Goal: Task Accomplishment & Management: Complete application form

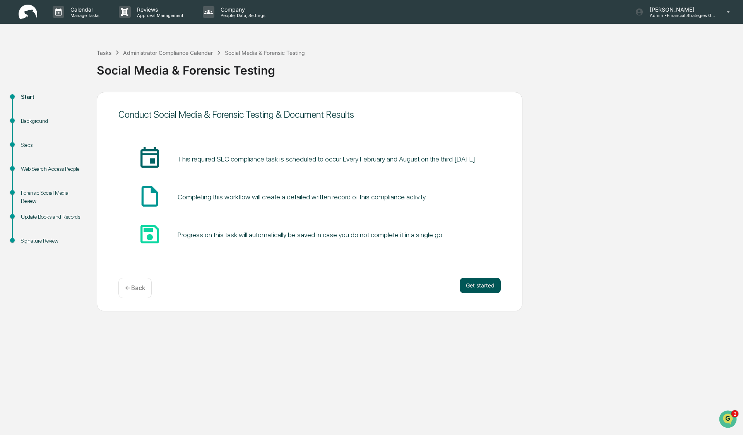
click at [481, 287] on button "Get started" at bounding box center [479, 285] width 41 height 15
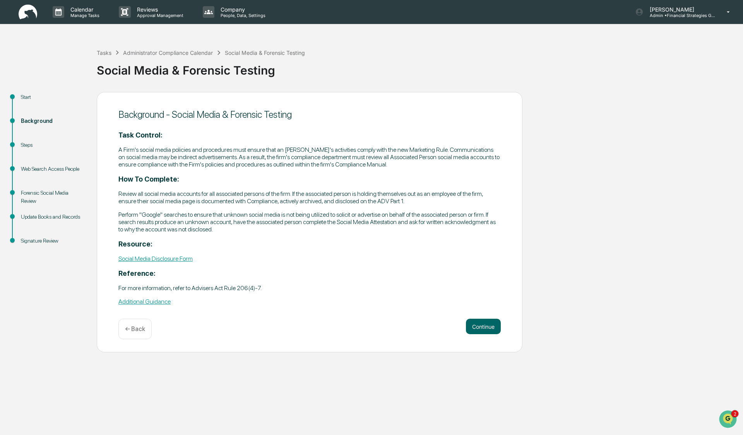
click at [638, 180] on div "Start Background Steps Web Search Access People Forensic Social Media Review Up…" at bounding box center [371, 222] width 735 height 261
click at [484, 326] on button "Continue" at bounding box center [483, 326] width 35 height 15
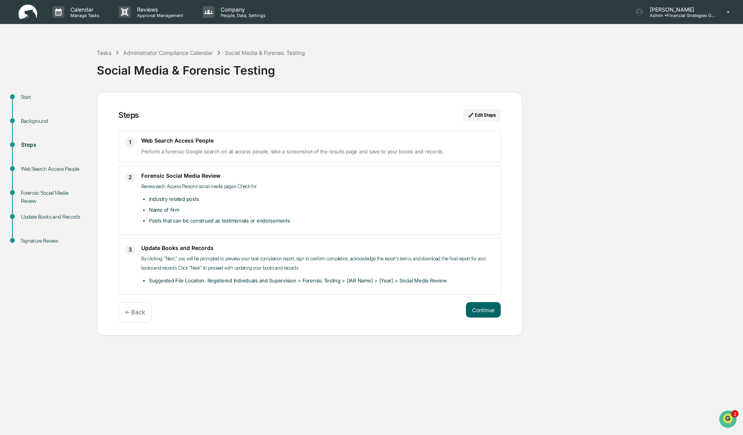
click at [630, 241] on div "Start Background Steps Web Search Access People Forensic Social Media Review Up…" at bounding box center [371, 214] width 735 height 244
click at [487, 311] on button "Continue" at bounding box center [483, 309] width 35 height 15
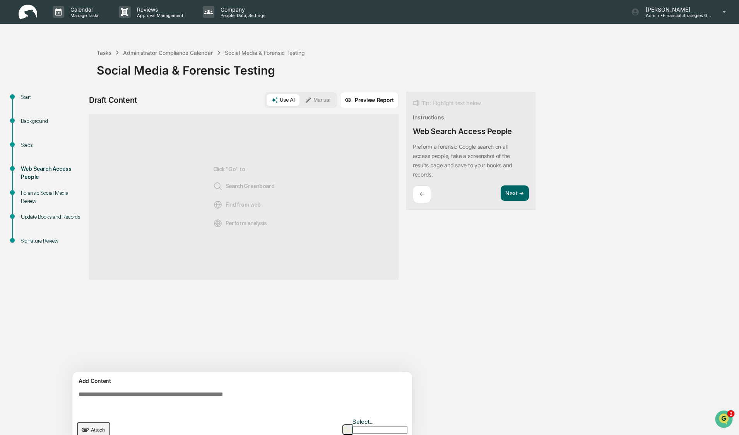
scroll to position [6, 0]
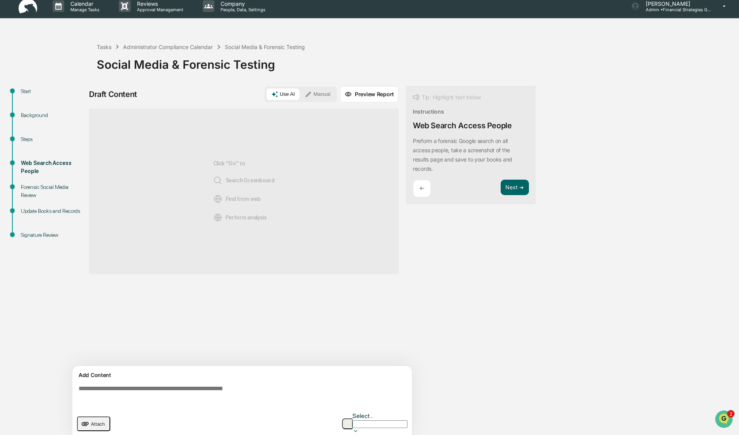
click at [404, 429] on div at bounding box center [379, 433] width 55 height 8
click at [404, 429] on div at bounding box center [360, 433] width 94 height 8
click at [512, 188] on button "Next ➔" at bounding box center [514, 188] width 28 height 16
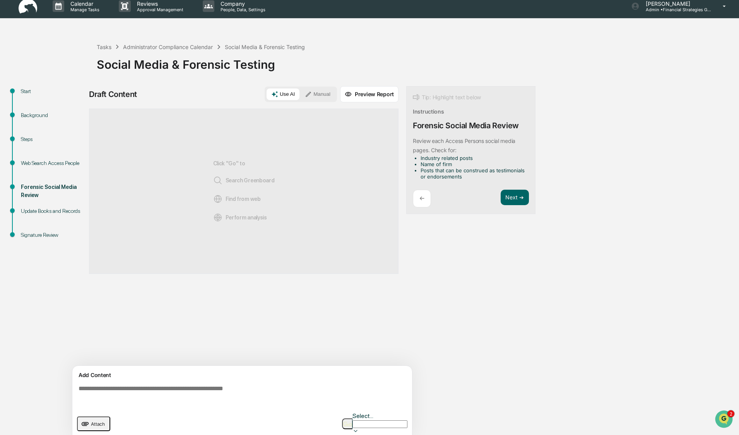
click at [425, 199] on div "←" at bounding box center [422, 199] width 18 height 18
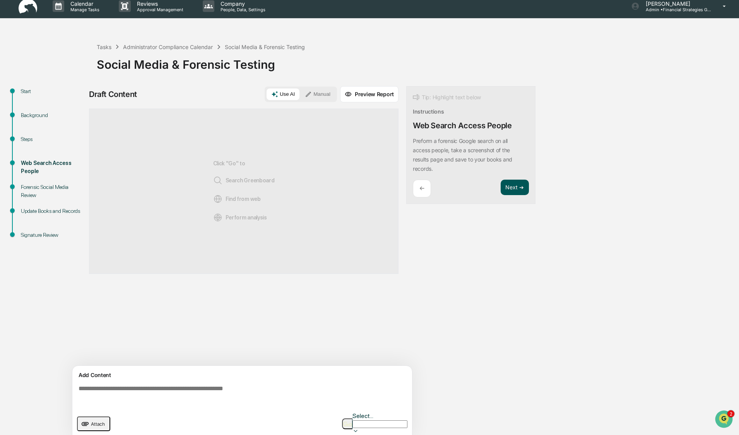
click at [505, 188] on button "Next ➔" at bounding box center [514, 188] width 28 height 16
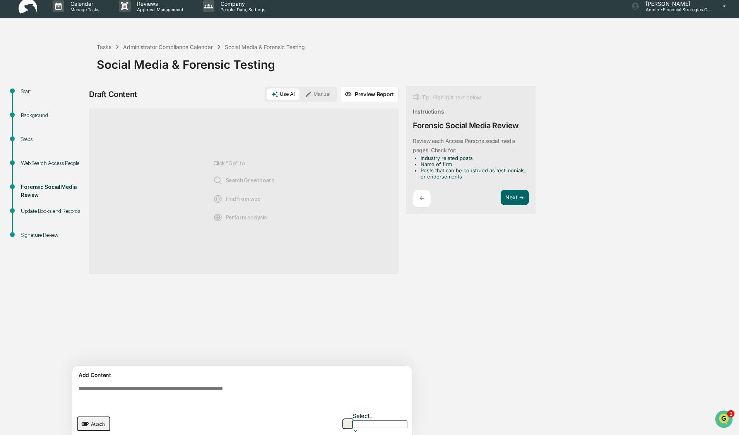
click at [469, 3] on div "Calendar Manage Tasks Reviews Approval Management Company People, Data, Setting…" at bounding box center [369, 6] width 739 height 24
click at [517, 193] on button "Next ➔" at bounding box center [514, 198] width 28 height 16
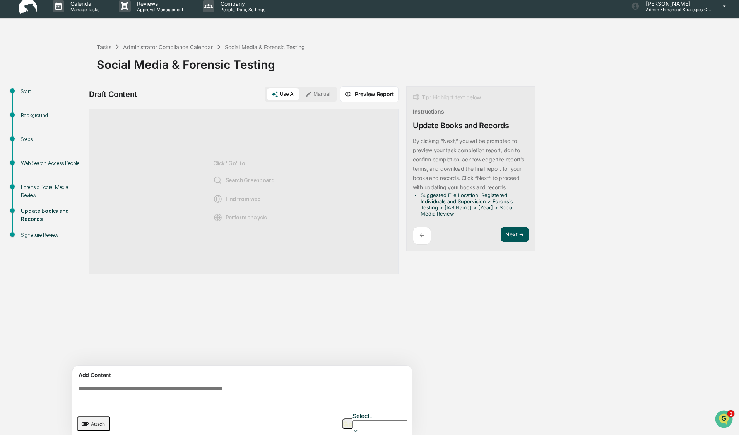
click at [510, 233] on button "Next ➔" at bounding box center [514, 235] width 28 height 16
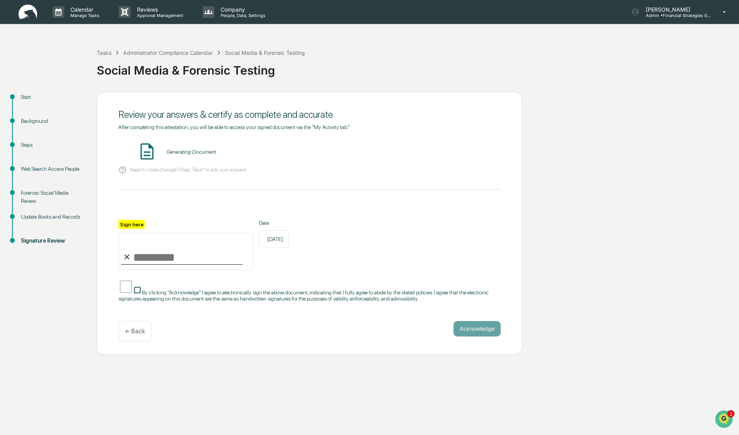
scroll to position [0, 0]
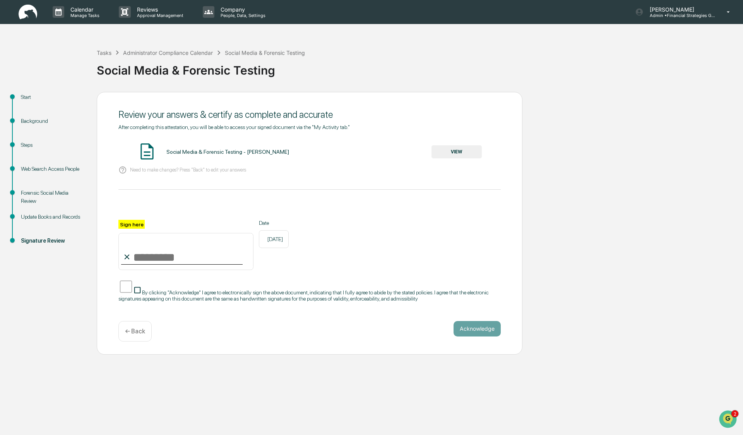
click at [138, 341] on div "← Back" at bounding box center [134, 331] width 33 height 20
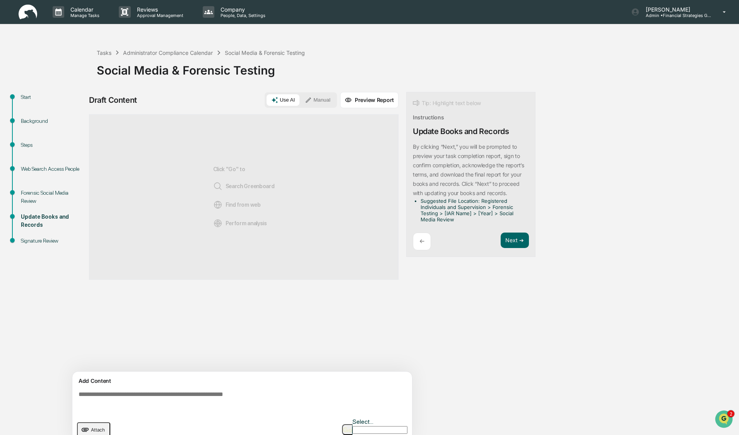
click at [94, 427] on span "Attach" at bounding box center [98, 430] width 14 height 6
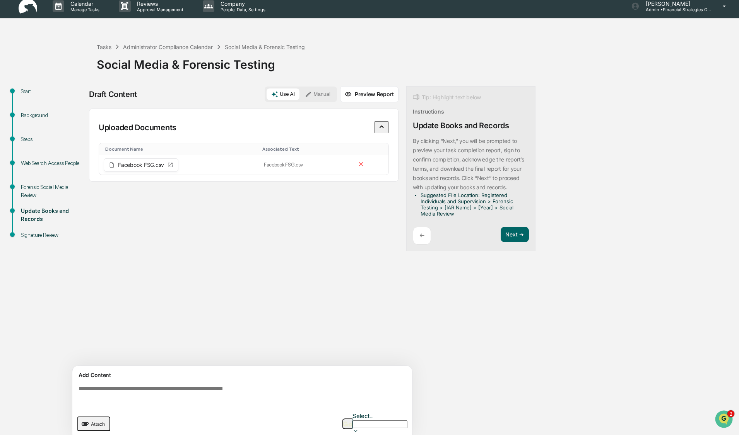
click at [98, 422] on span "Attach" at bounding box center [98, 425] width 14 height 6
click at [91, 422] on span "Attach" at bounding box center [98, 425] width 14 height 6
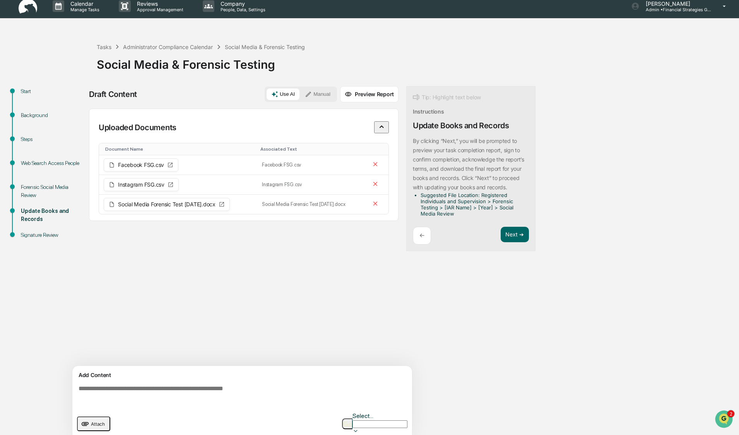
click at [91, 422] on span "Attach" at bounding box center [98, 425] width 14 height 6
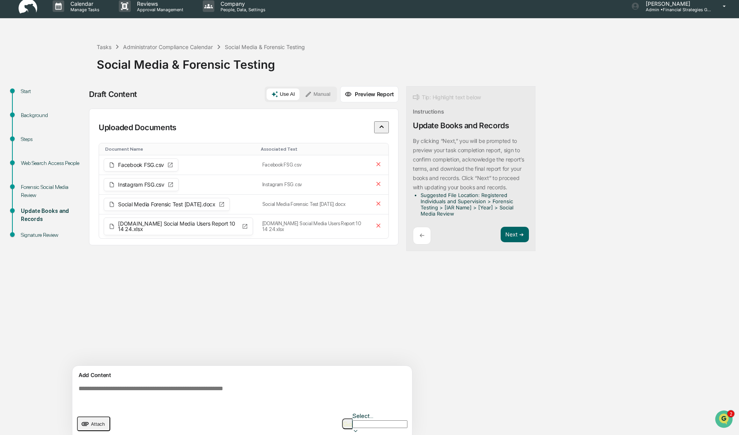
click at [91, 422] on span "Attach" at bounding box center [98, 425] width 14 height 6
click at [92, 422] on span "Attach" at bounding box center [98, 425] width 14 height 6
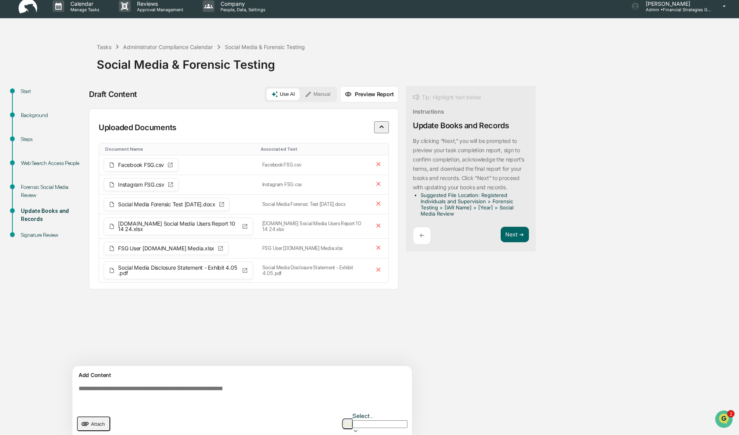
click at [352, 419] on button "button" at bounding box center [347, 424] width 10 height 11
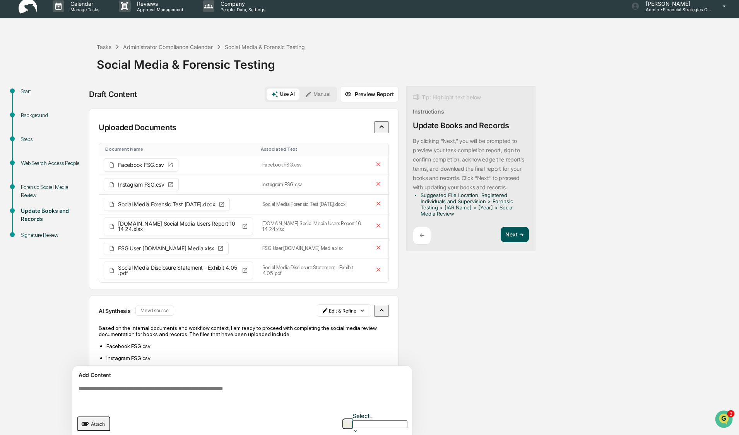
click at [514, 237] on button "Next ➔" at bounding box center [514, 235] width 28 height 16
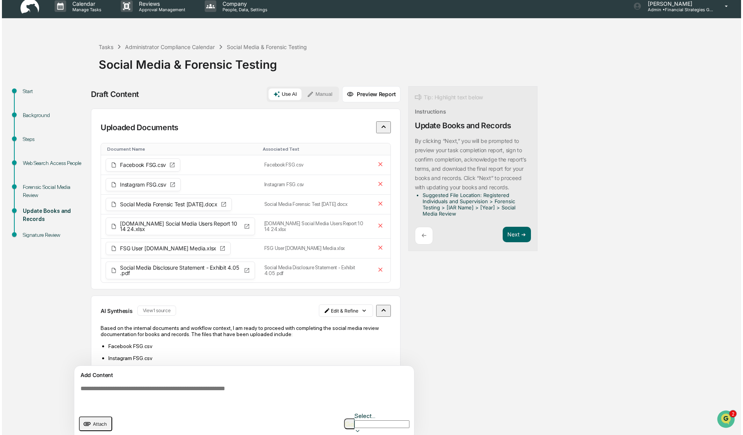
scroll to position [0, 0]
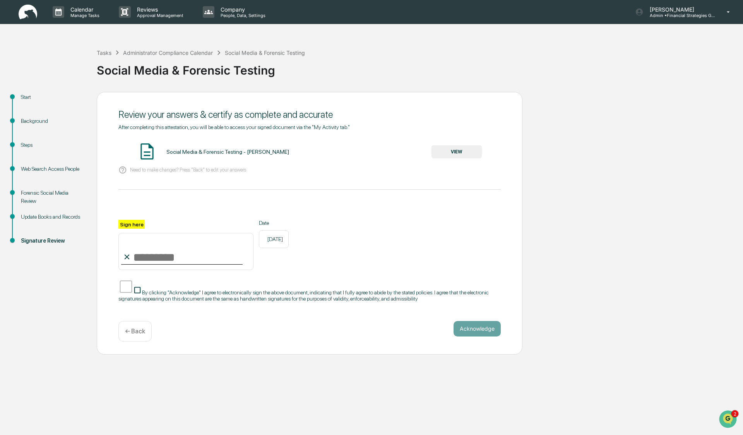
click at [157, 260] on input "Sign here" at bounding box center [185, 251] width 135 height 37
type input "**********"
click at [461, 155] on button "VIEW" at bounding box center [456, 151] width 50 height 13
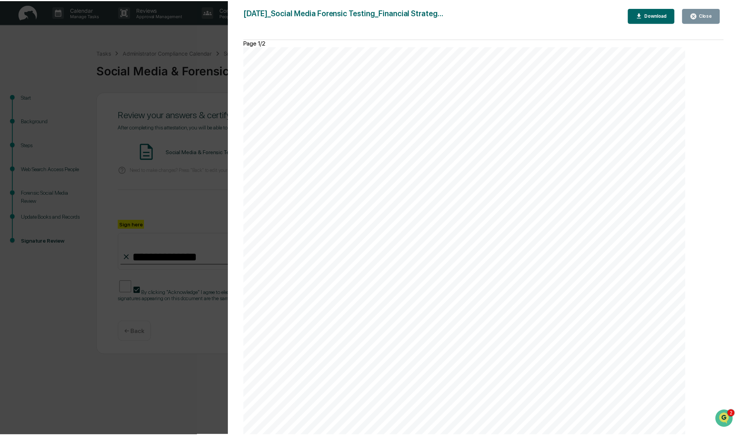
scroll to position [902, 0]
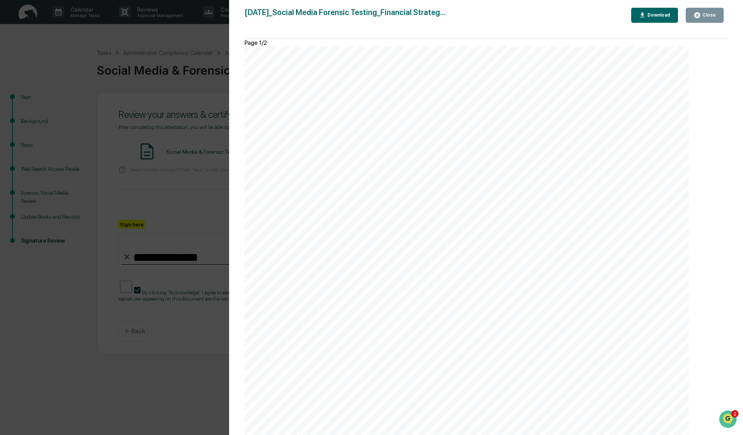
click at [707, 18] on div "Close" at bounding box center [707, 14] width 15 height 5
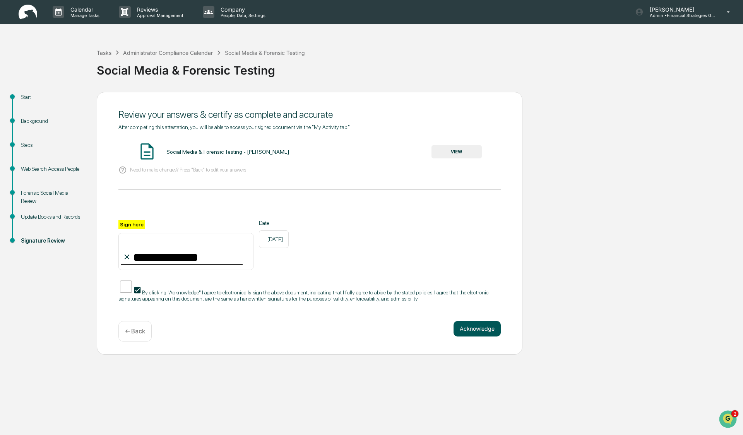
click at [469, 335] on button "Acknowledge" at bounding box center [476, 328] width 47 height 15
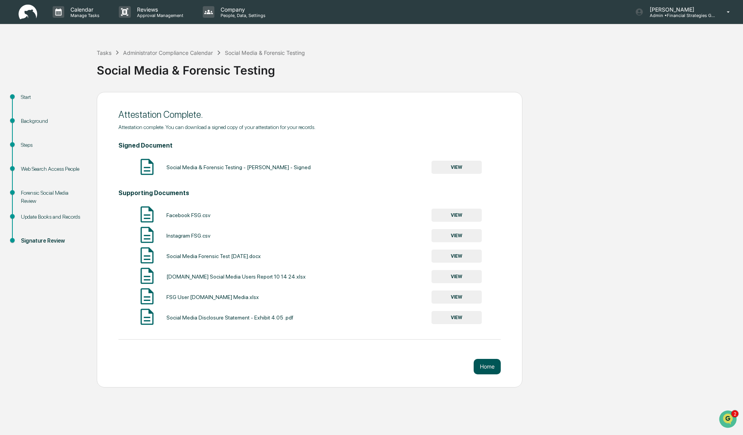
click at [489, 368] on button "Home" at bounding box center [486, 366] width 27 height 15
